Goal: Task Accomplishment & Management: Use online tool/utility

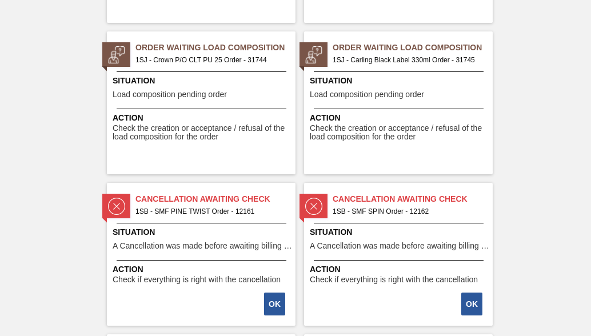
scroll to position [1885, 0]
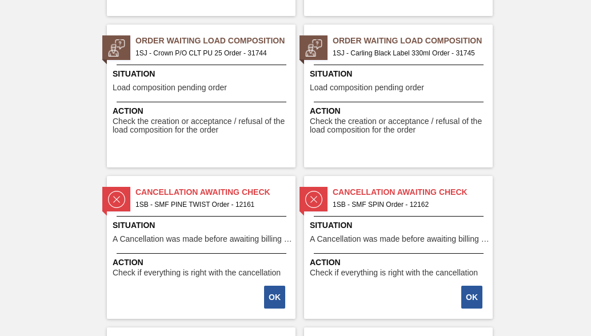
click at [167, 53] on span "1SJ - Crown P/O CLT PU 25 Order - 31744" at bounding box center [210, 53] width 151 height 13
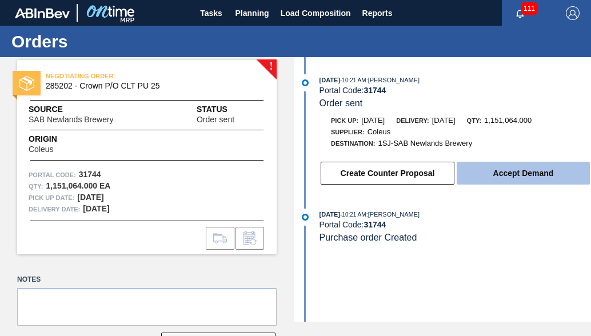
click at [538, 175] on button "Accept Demand" at bounding box center [522, 173] width 133 height 23
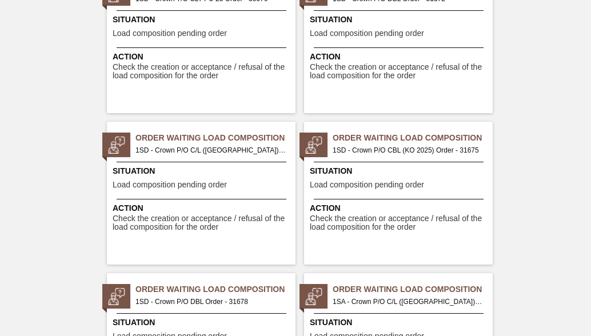
scroll to position [1885, 0]
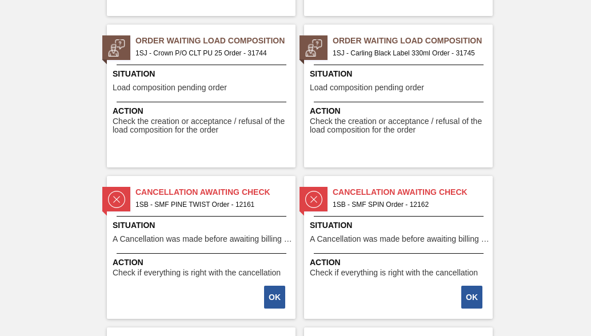
click at [410, 52] on span "1SJ - Carling Black Label 330ml Order - 31745" at bounding box center [407, 53] width 151 height 13
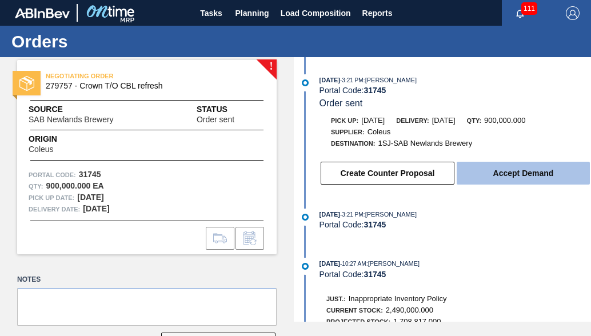
click at [494, 177] on button "Accept Demand" at bounding box center [522, 173] width 133 height 23
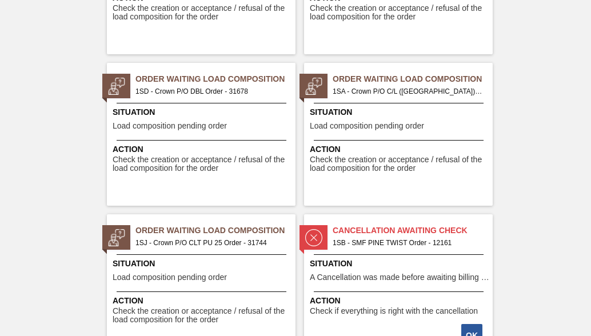
scroll to position [1714, 0]
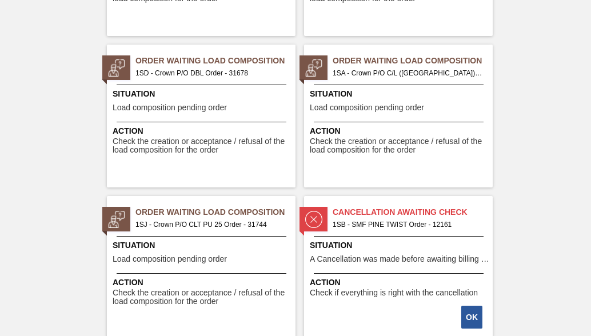
click at [188, 222] on span "1SJ - Crown P/O CLT PU 25 Order - 31744" at bounding box center [210, 224] width 151 height 13
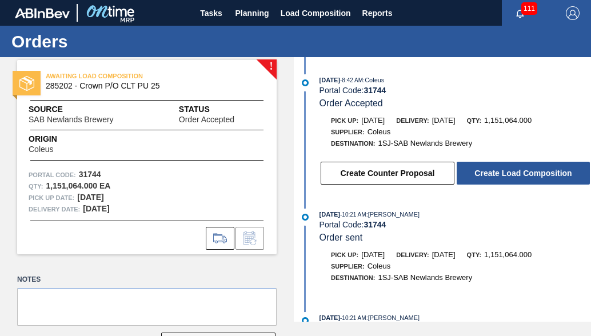
click at [521, 187] on div "[DATE] 8:42 AM : Coleus Portal Code: 31744 Order Accepted Pick up: [DATE] Deliv…" at bounding box center [443, 132] width 294 height 117
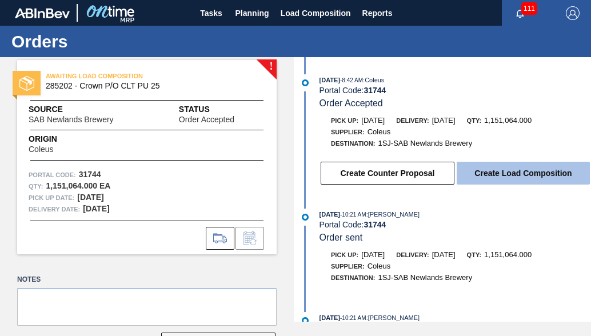
click at [500, 177] on button "Create Load Composition" at bounding box center [522, 173] width 133 height 23
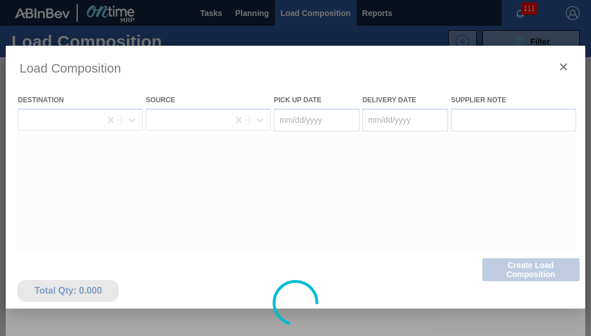
type Date "[DATE]"
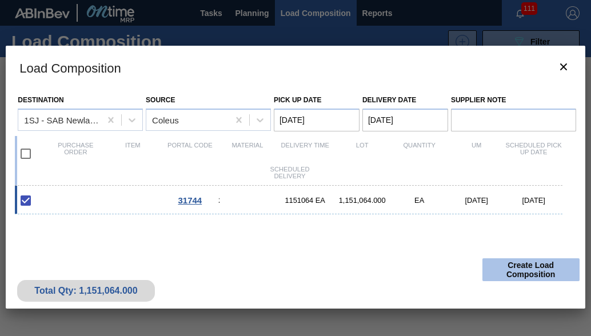
click at [523, 276] on button "Create Load Composition" at bounding box center [530, 269] width 97 height 23
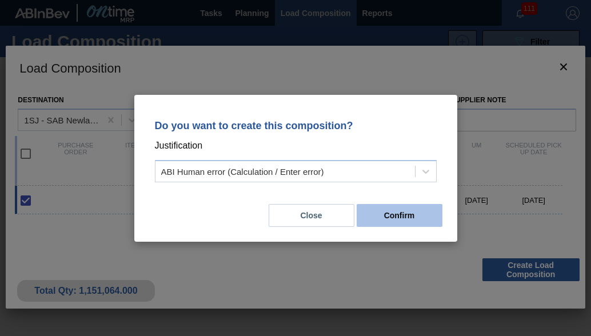
click at [411, 218] on button "Confirm" at bounding box center [399, 215] width 86 height 23
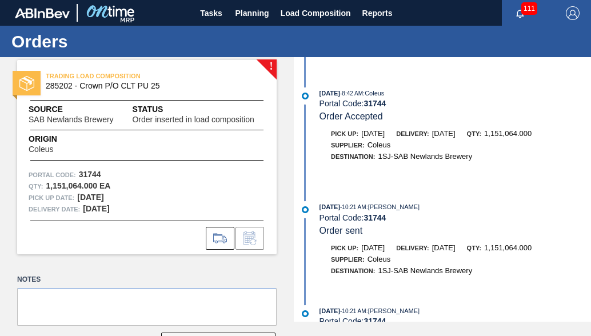
scroll to position [113, 0]
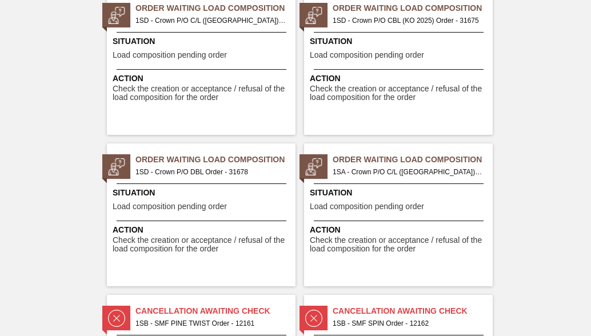
scroll to position [1599, 0]
